Goal: Task Accomplishment & Management: Use online tool/utility

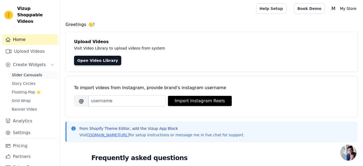
click at [30, 72] on span "Slider Carousels" at bounding box center [27, 74] width 30 height 5
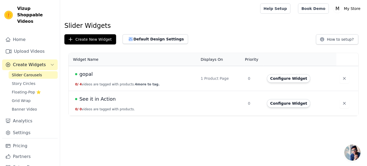
click at [175, 81] on td "gopal 0 / 4 videos are tagged with products. 4 more to tag." at bounding box center [133, 78] width 129 height 25
click at [217, 77] on div "1 Product Page" at bounding box center [221, 78] width 41 height 5
click at [91, 74] on span "gopal" at bounding box center [85, 75] width 13 height 8
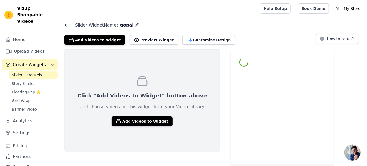
click at [91, 74] on html "Vizup Shoppable Videos Home Upload Videos Create Widgets Slider Carousels Story…" at bounding box center [183, 82] width 367 height 165
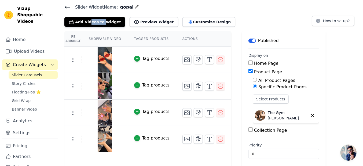
scroll to position [21, 0]
